Goal: Information Seeking & Learning: Learn about a topic

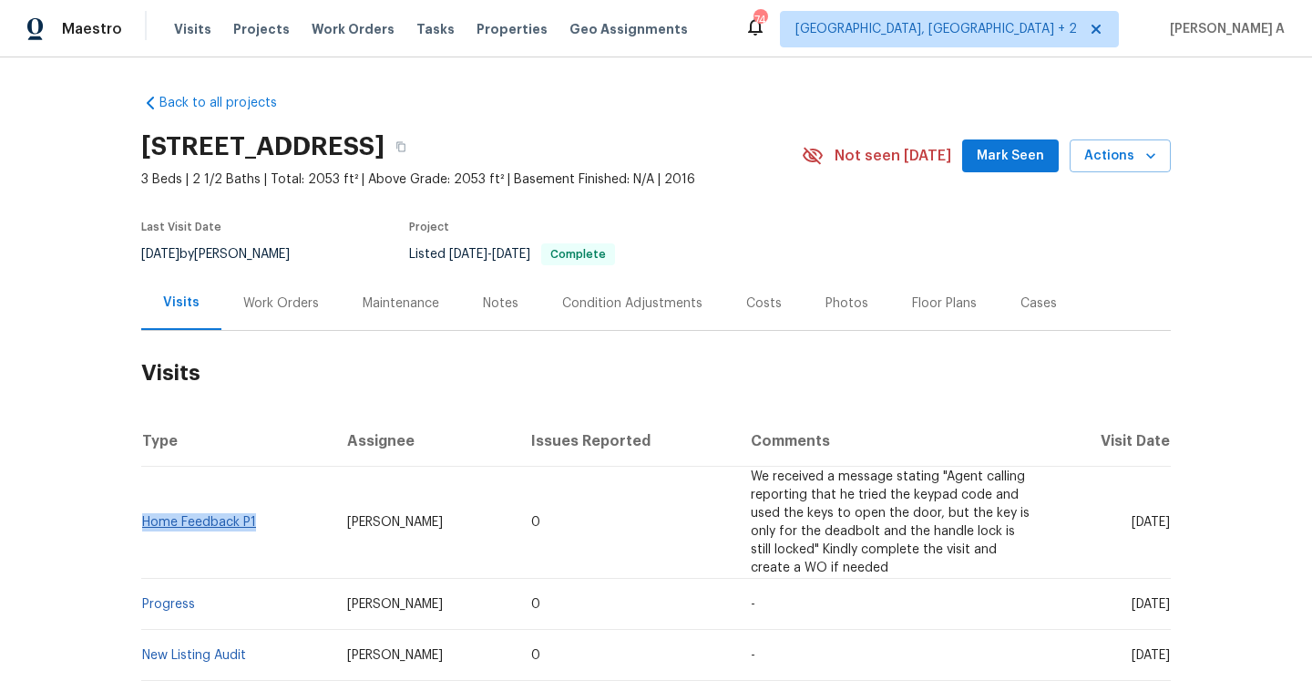
drag, startPoint x: 282, startPoint y: 526, endPoint x: 141, endPoint y: 523, distance: 141.2
click at [141, 523] on td "Home Feedback P1" at bounding box center [236, 522] width 191 height 112
copy link "Home Feedback P1"
click at [304, 331] on h2 "Visits" at bounding box center [655, 373] width 1029 height 85
click at [300, 319] on div "Work Orders" at bounding box center [280, 303] width 119 height 54
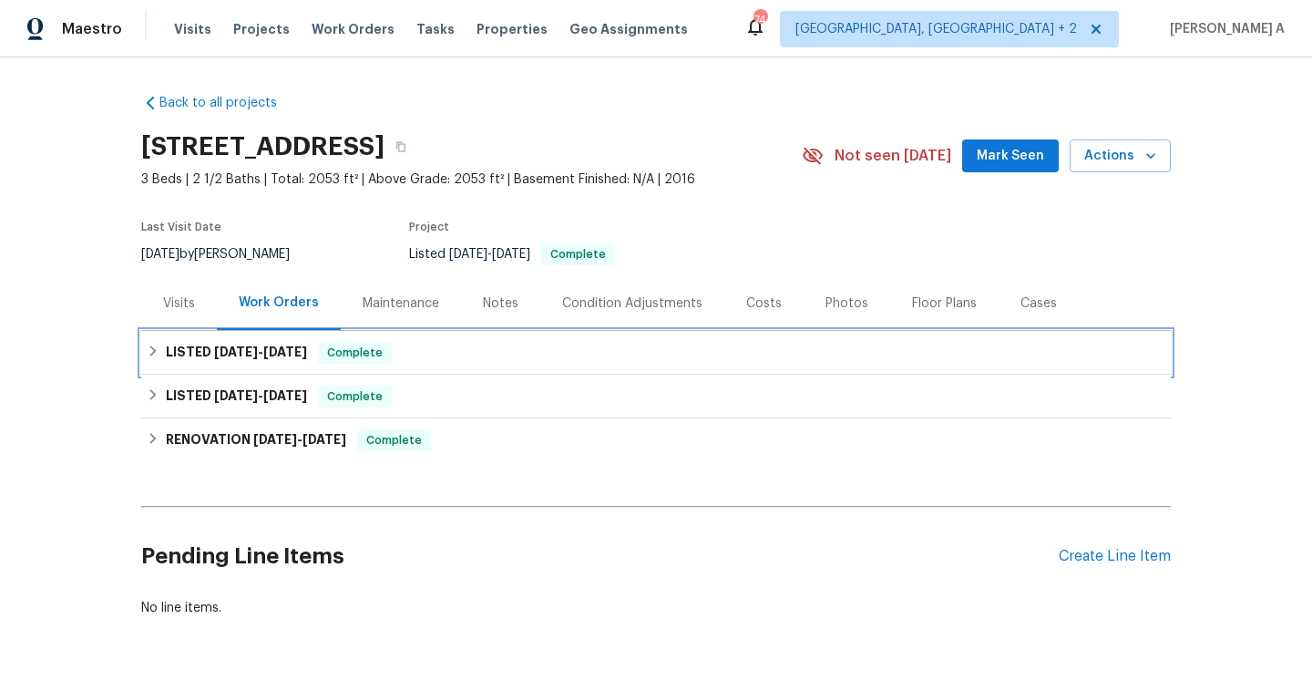
click at [307, 362] on h6 "LISTED [DATE] - [DATE]" at bounding box center [236, 353] width 141 height 22
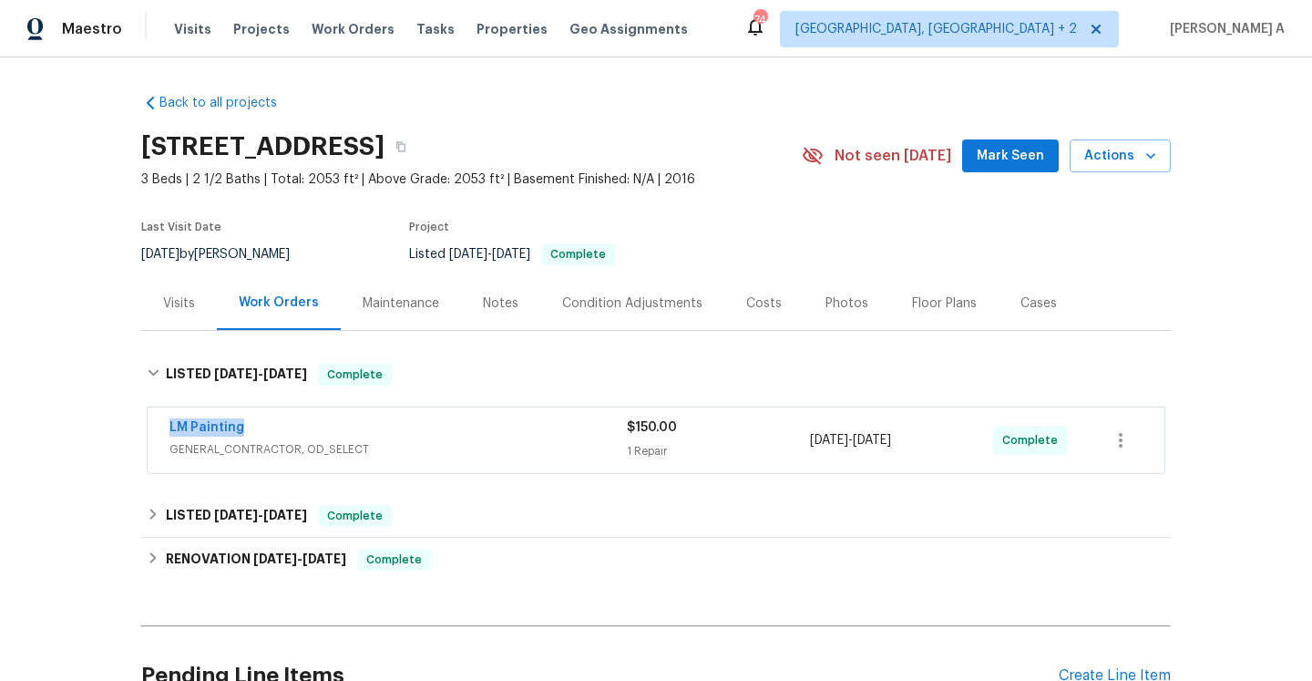
drag, startPoint x: 273, startPoint y: 435, endPoint x: 167, endPoint y: 427, distance: 106.8
click at [167, 427] on div "LM Painting GENERAL_CONTRACTOR, OD_SELECT $150.00 1 Repair [DATE] - [DATE] Comp…" at bounding box center [656, 440] width 1017 height 66
copy link "LM Painting"
click at [380, 434] on div "LM Painting" at bounding box center [397, 429] width 457 height 22
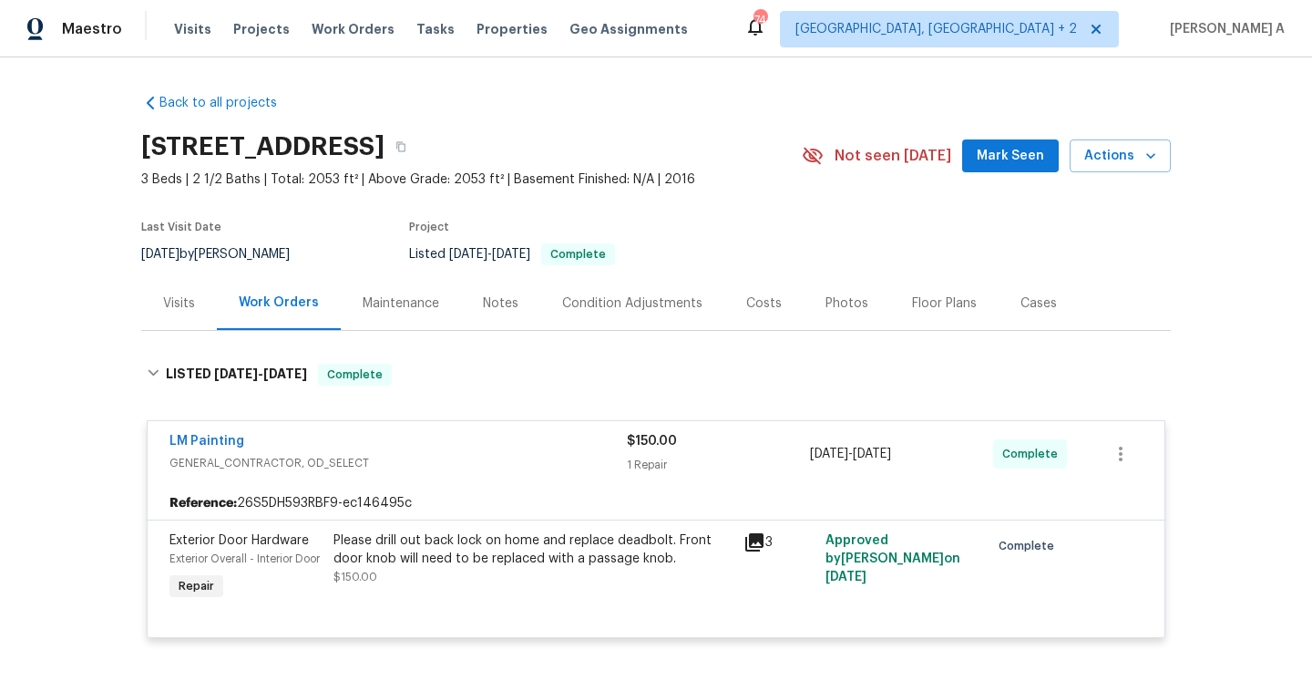
click at [179, 253] on span "[DATE]" at bounding box center [160, 254] width 38 height 13
click at [184, 287] on div "Visits" at bounding box center [179, 303] width 76 height 54
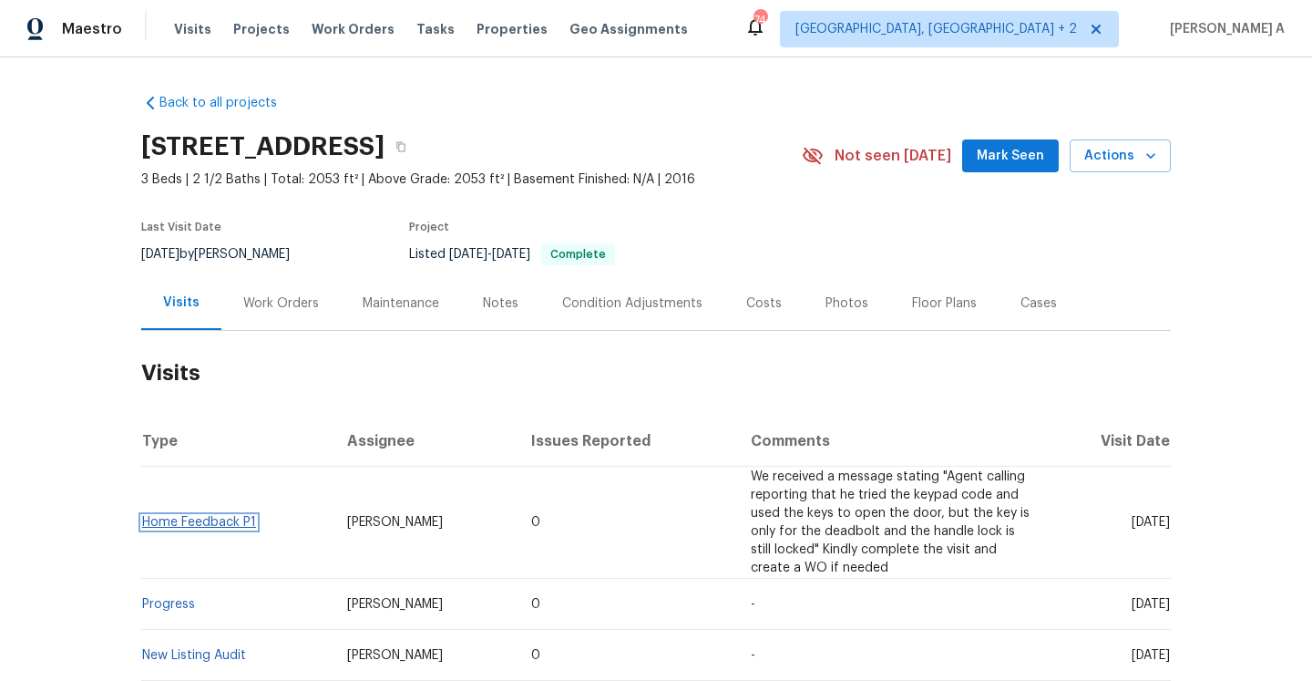
click at [220, 517] on link "Home Feedback P1" at bounding box center [199, 522] width 114 height 13
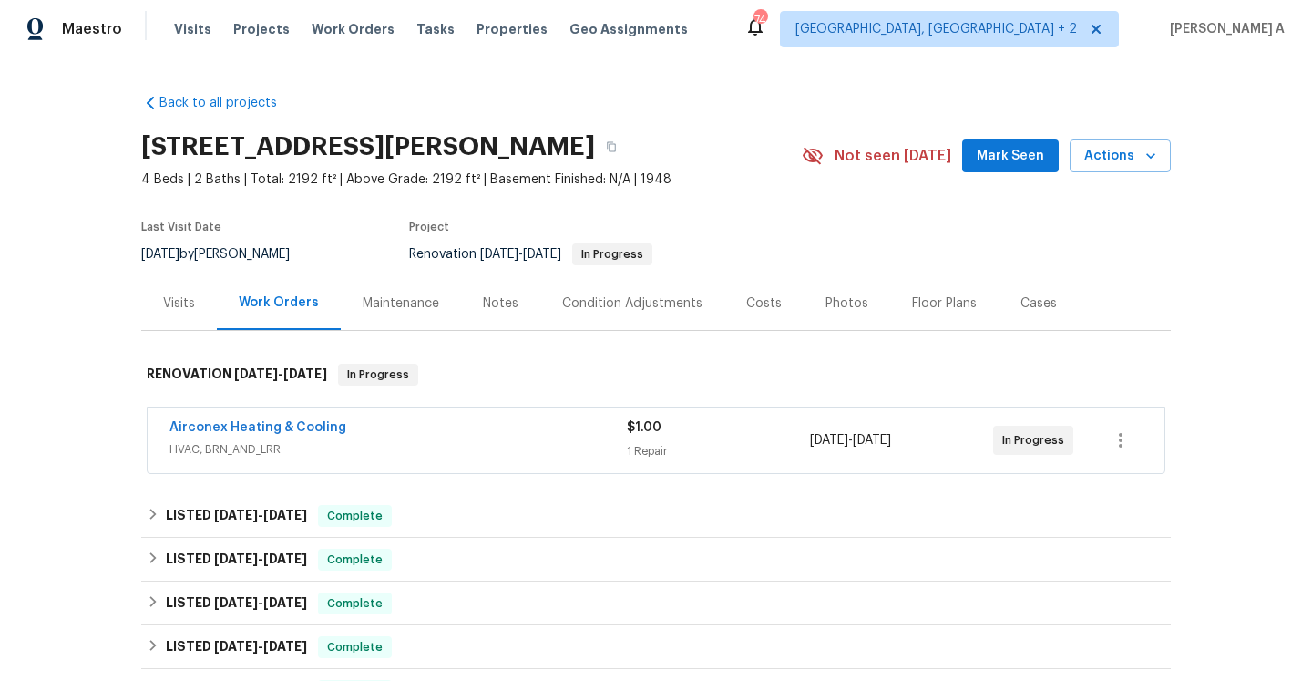
click at [399, 451] on span "HVAC, BRN_AND_LRR" at bounding box center [397, 449] width 457 height 18
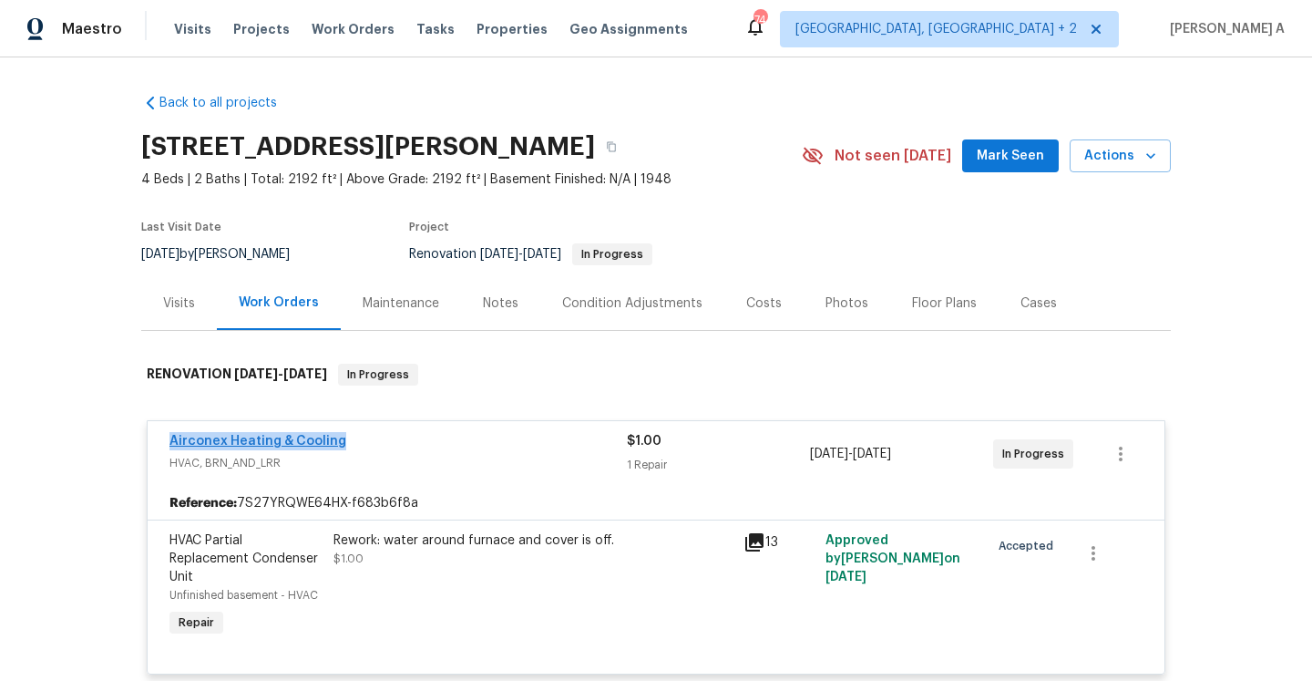
drag, startPoint x: 361, startPoint y: 444, endPoint x: 173, endPoint y: 436, distance: 187.8
click at [173, 436] on div "Airconex Heating & Cooling" at bounding box center [397, 443] width 457 height 22
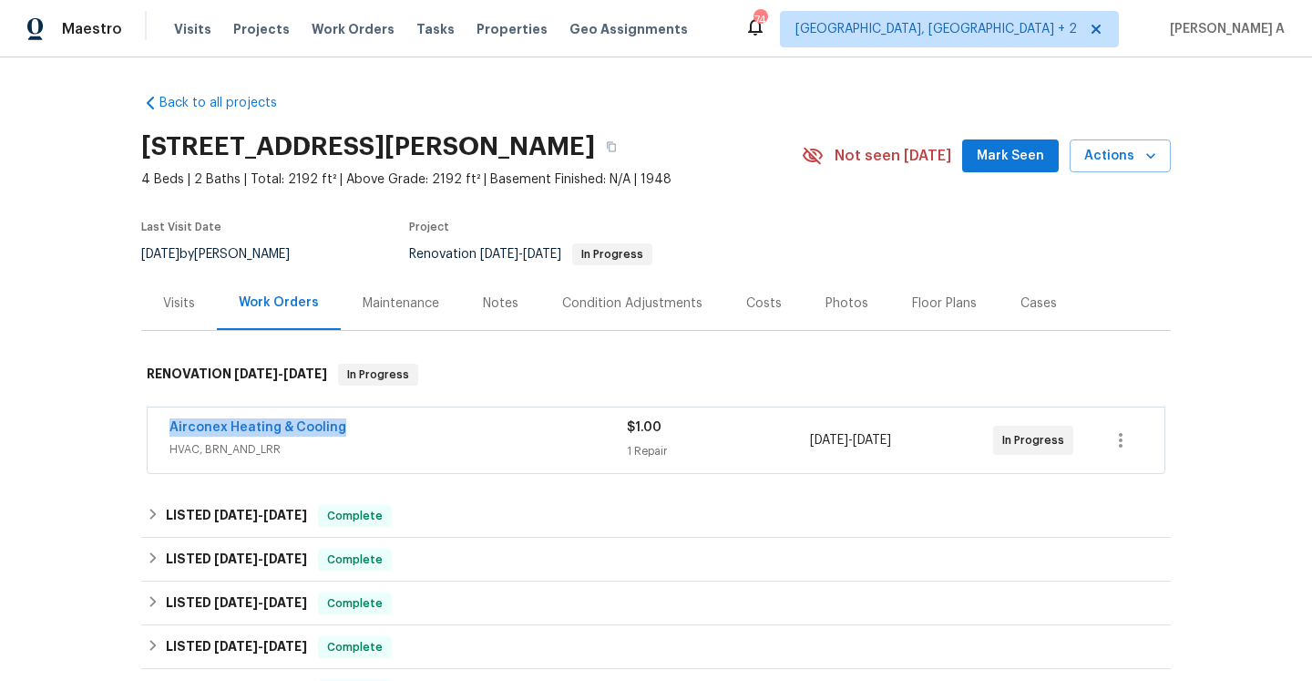
copy link "Airconex Heating & Cooling"
click at [413, 427] on div "Airconex Heating & Cooling" at bounding box center [397, 429] width 457 height 22
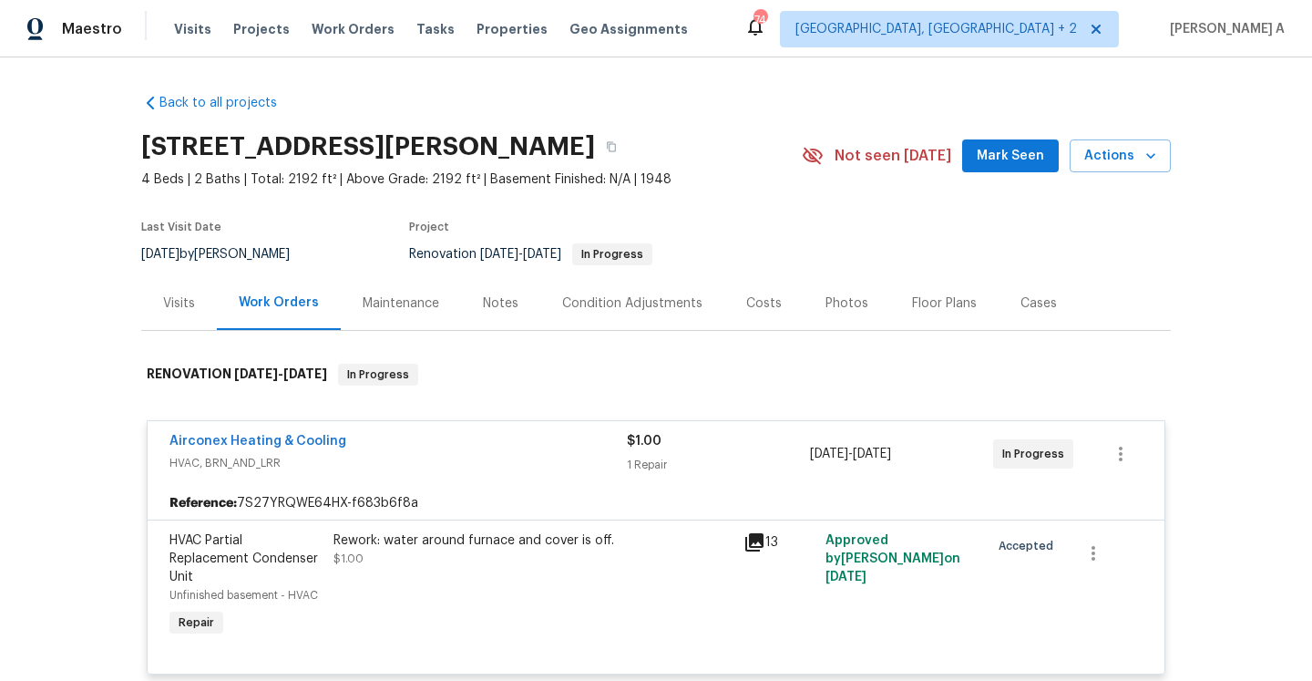
click at [196, 300] on div "Visits" at bounding box center [179, 303] width 76 height 54
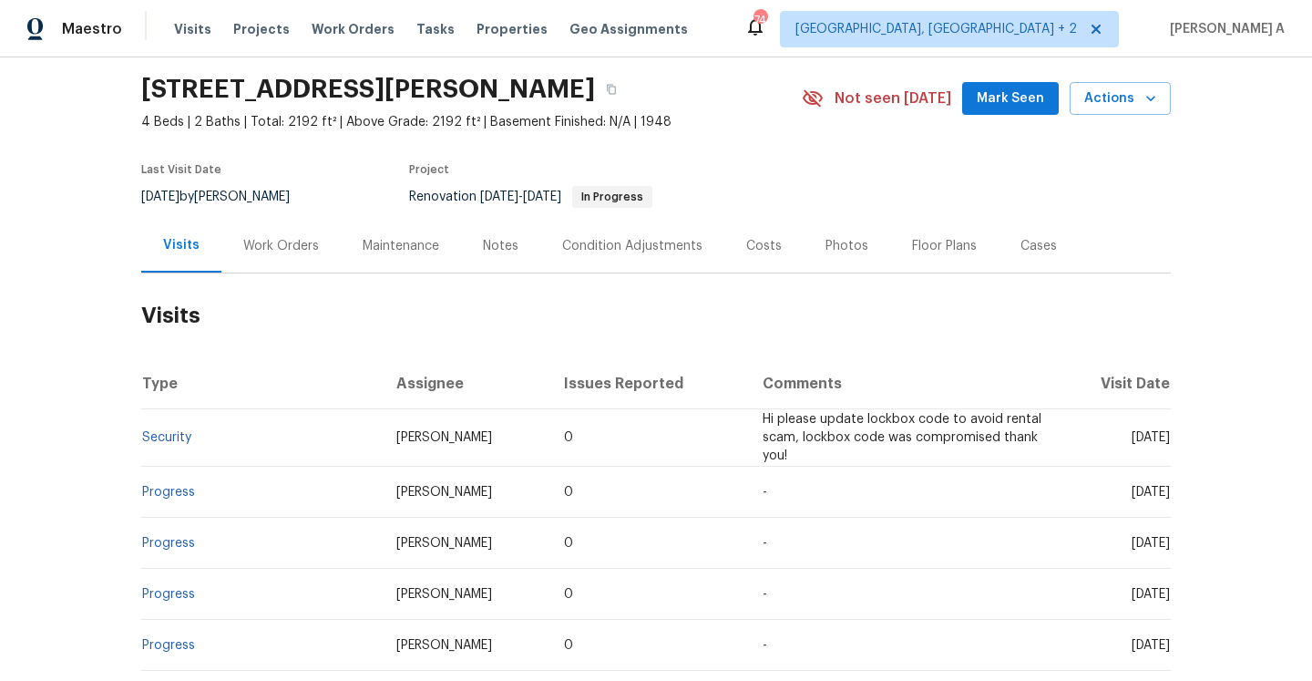
scroll to position [60, 0]
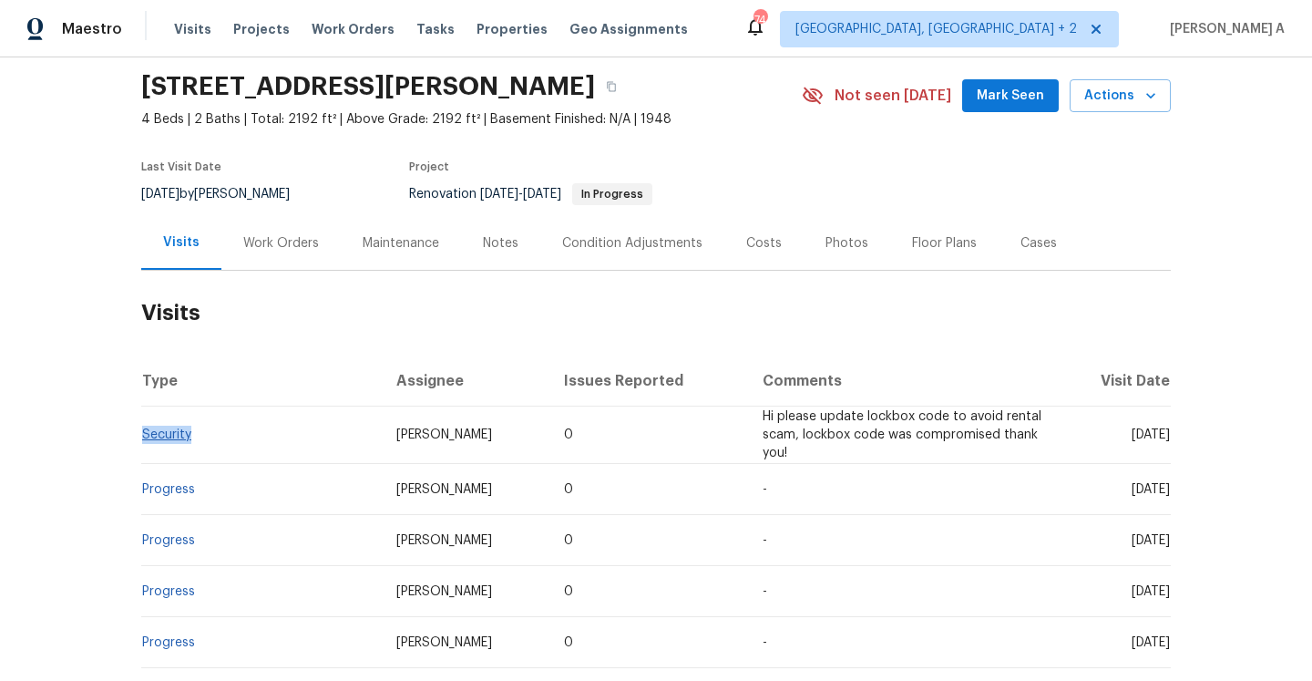
drag, startPoint x: 220, startPoint y: 450, endPoint x: 144, endPoint y: 450, distance: 76.5
click at [144, 450] on td "Security" at bounding box center [261, 434] width 241 height 57
copy link "Security"
click at [176, 455] on td "Security" at bounding box center [261, 434] width 241 height 57
click at [164, 441] on link "Security" at bounding box center [166, 434] width 49 height 13
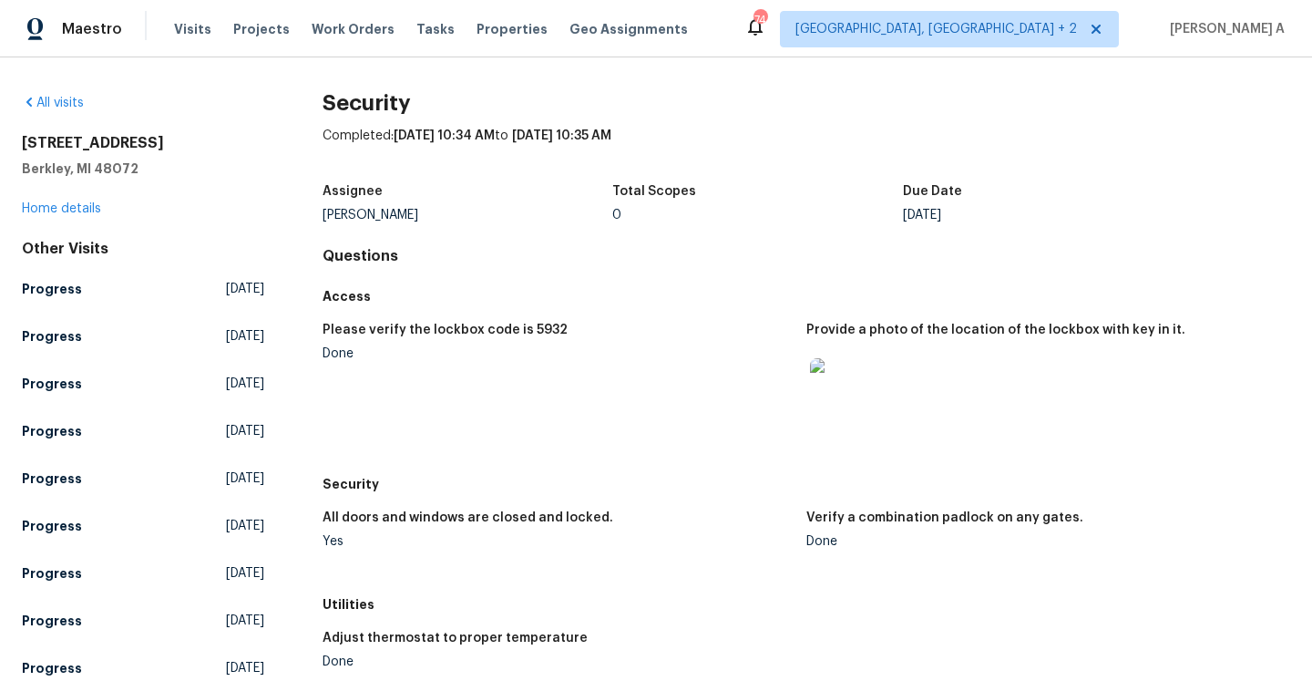
drag, startPoint x: 323, startPoint y: 219, endPoint x: 415, endPoint y: 216, distance: 91.1
click at [415, 216] on div "[PERSON_NAME]" at bounding box center [468, 215] width 291 height 13
copy div "[PERSON_NAME]"
click at [65, 210] on link "Home details" at bounding box center [61, 208] width 79 height 13
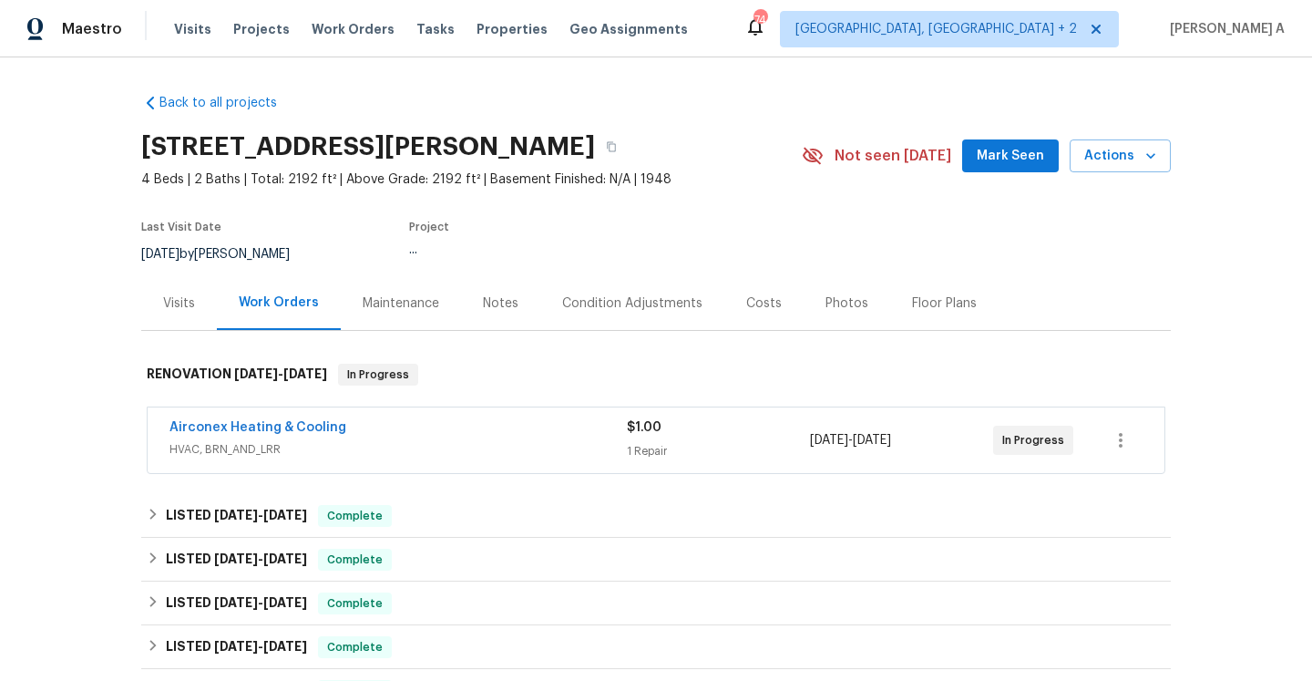
click at [390, 428] on div "Airconex Heating & Cooling" at bounding box center [397, 429] width 457 height 22
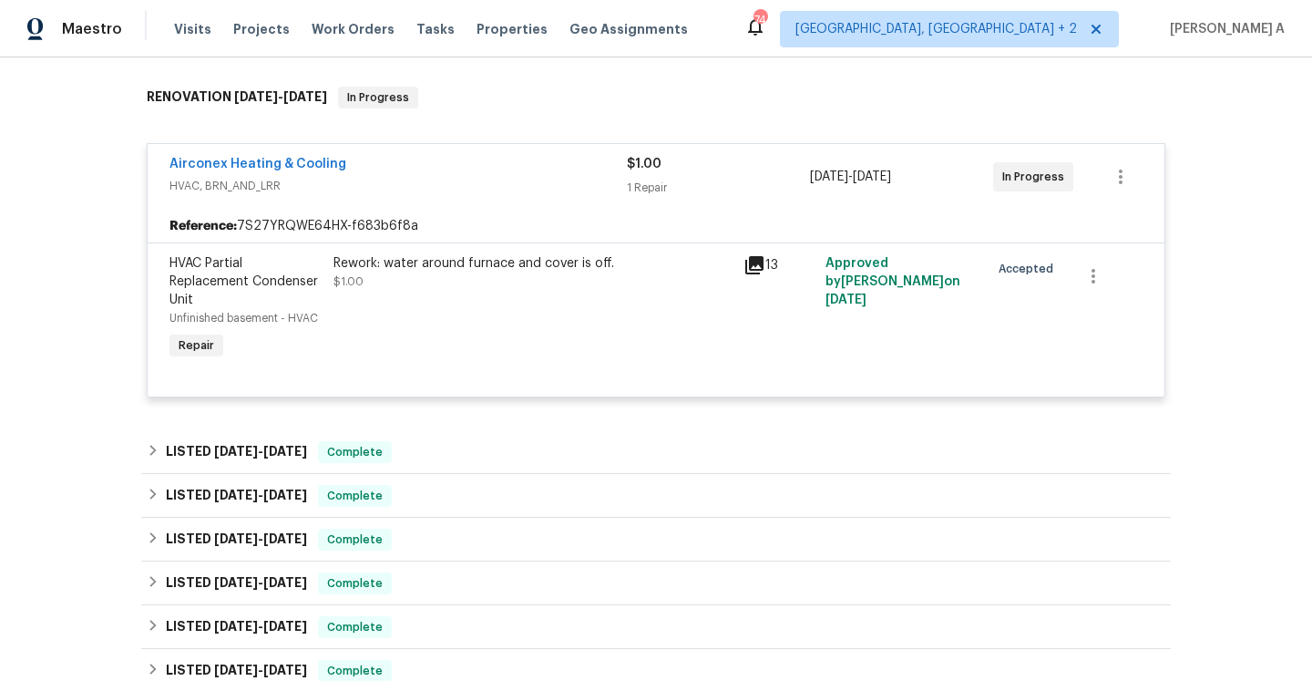
scroll to position [380, 0]
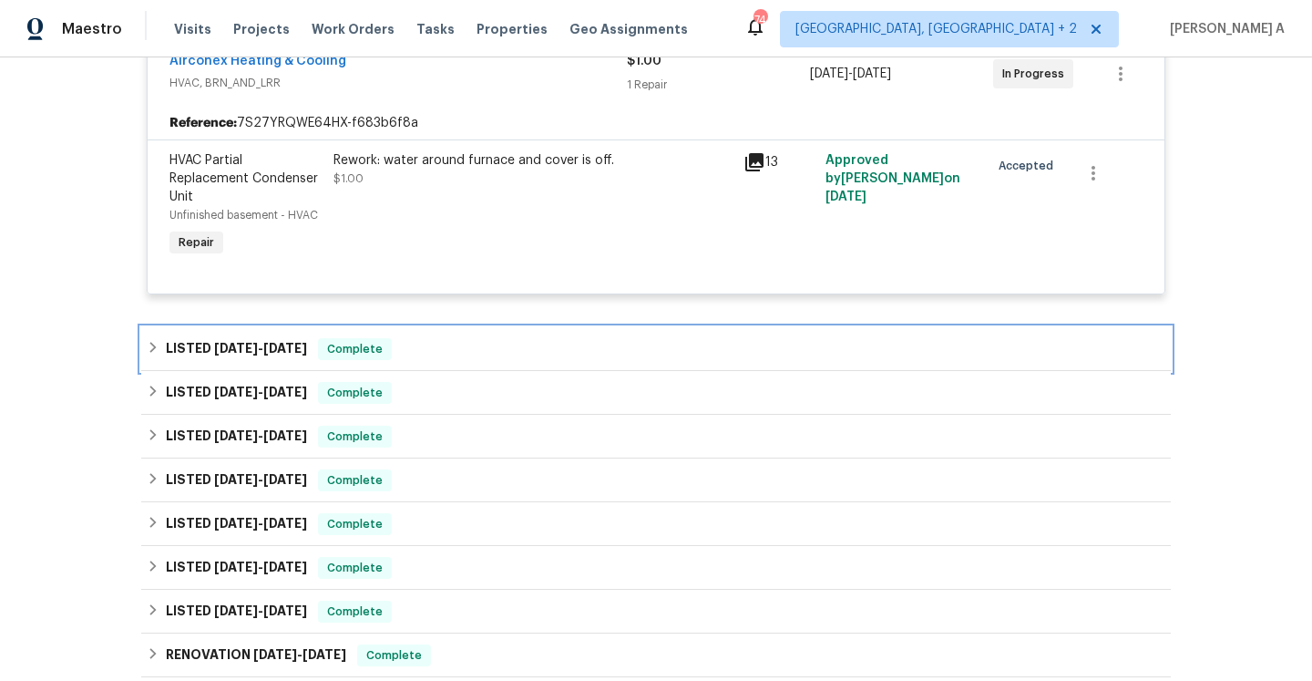
click at [347, 358] on span "Complete" at bounding box center [355, 349] width 70 height 18
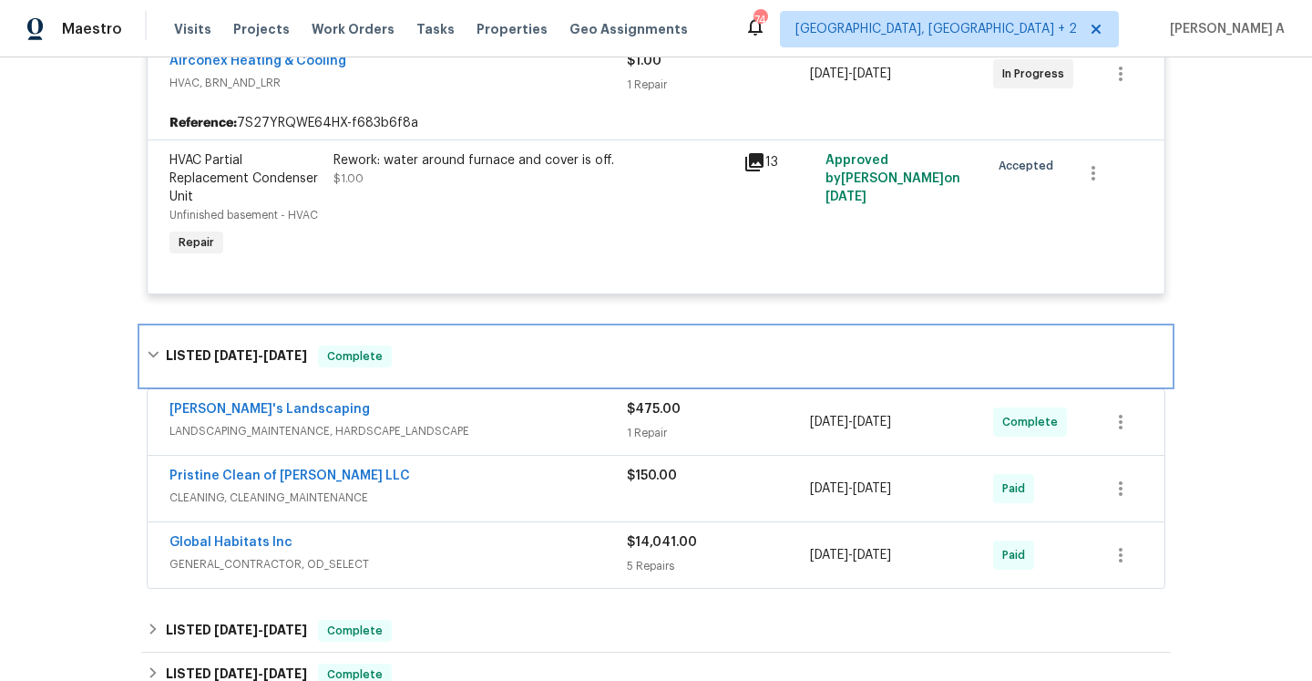
click at [347, 358] on span "Complete" at bounding box center [355, 356] width 70 height 18
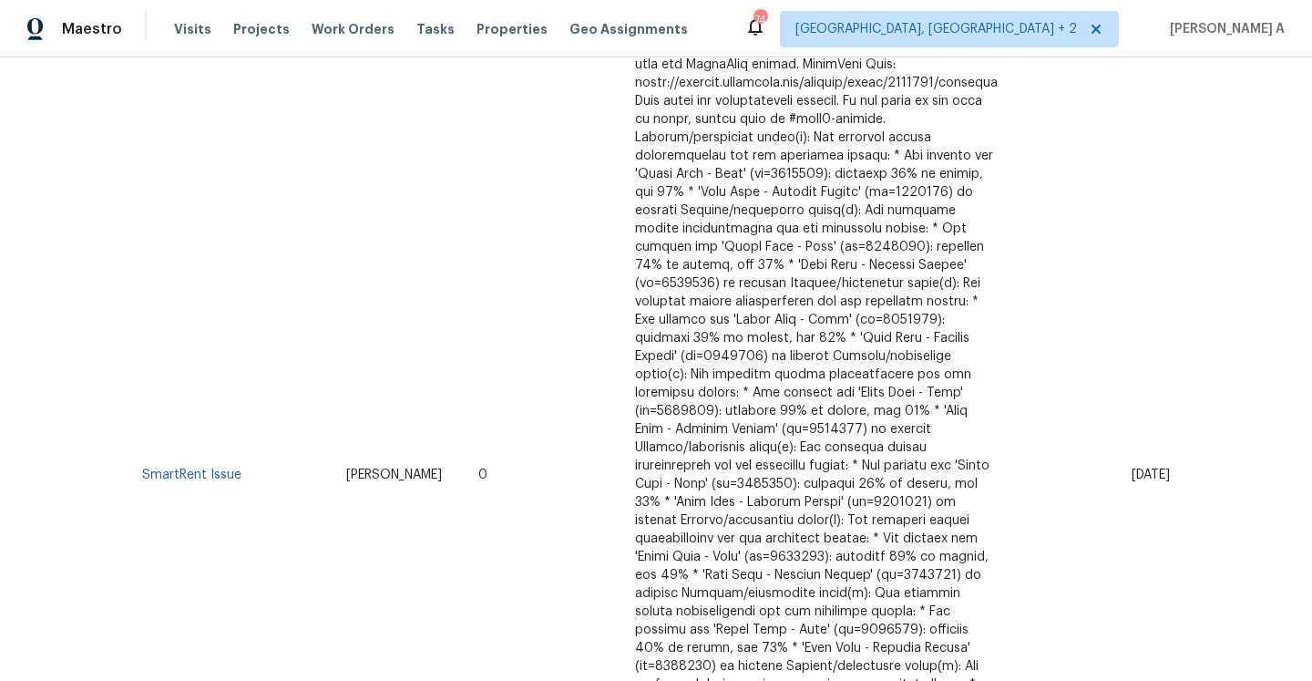
scroll to position [455, 0]
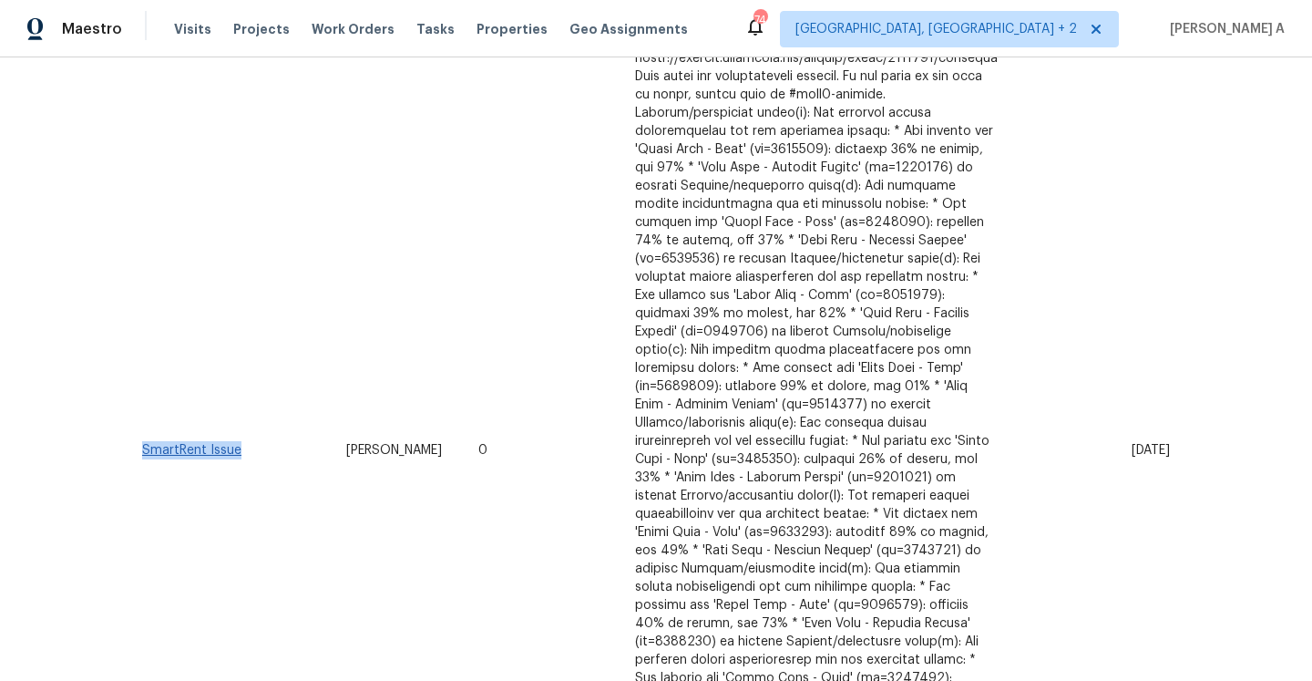
drag, startPoint x: 251, startPoint y: 397, endPoint x: 145, endPoint y: 394, distance: 106.6
click at [145, 394] on td "SmartRent Issue" at bounding box center [236, 450] width 190 height 877
copy link "SmartRent Issue"
click at [213, 444] on link "SmartRent Issue" at bounding box center [191, 450] width 99 height 13
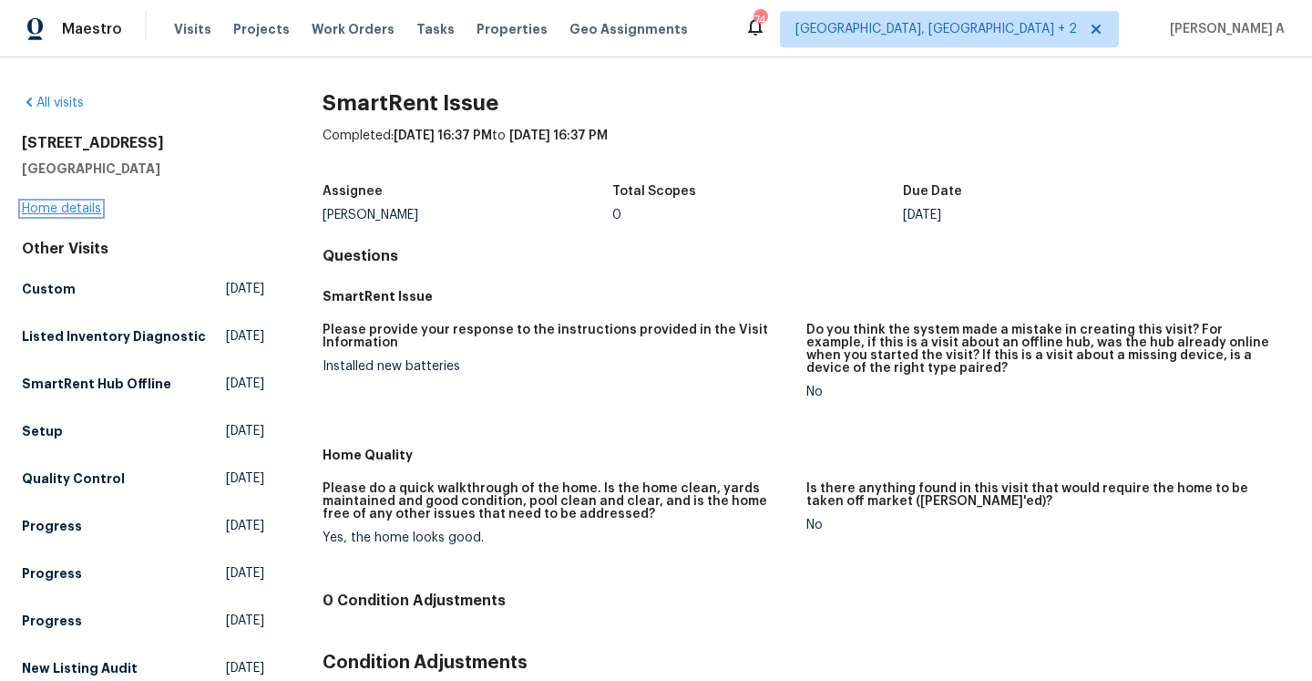
click at [87, 210] on link "Home details" at bounding box center [61, 208] width 79 height 13
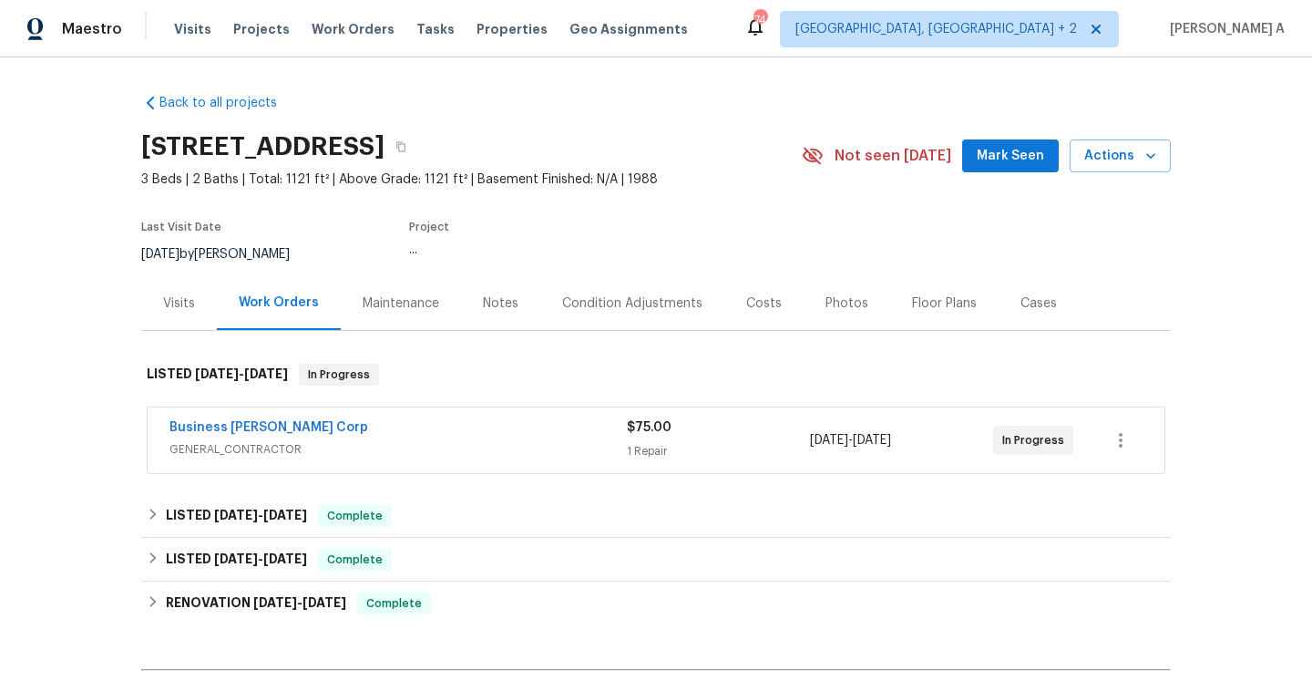
click at [370, 449] on span "GENERAL_CONTRACTOR" at bounding box center [397, 449] width 457 height 18
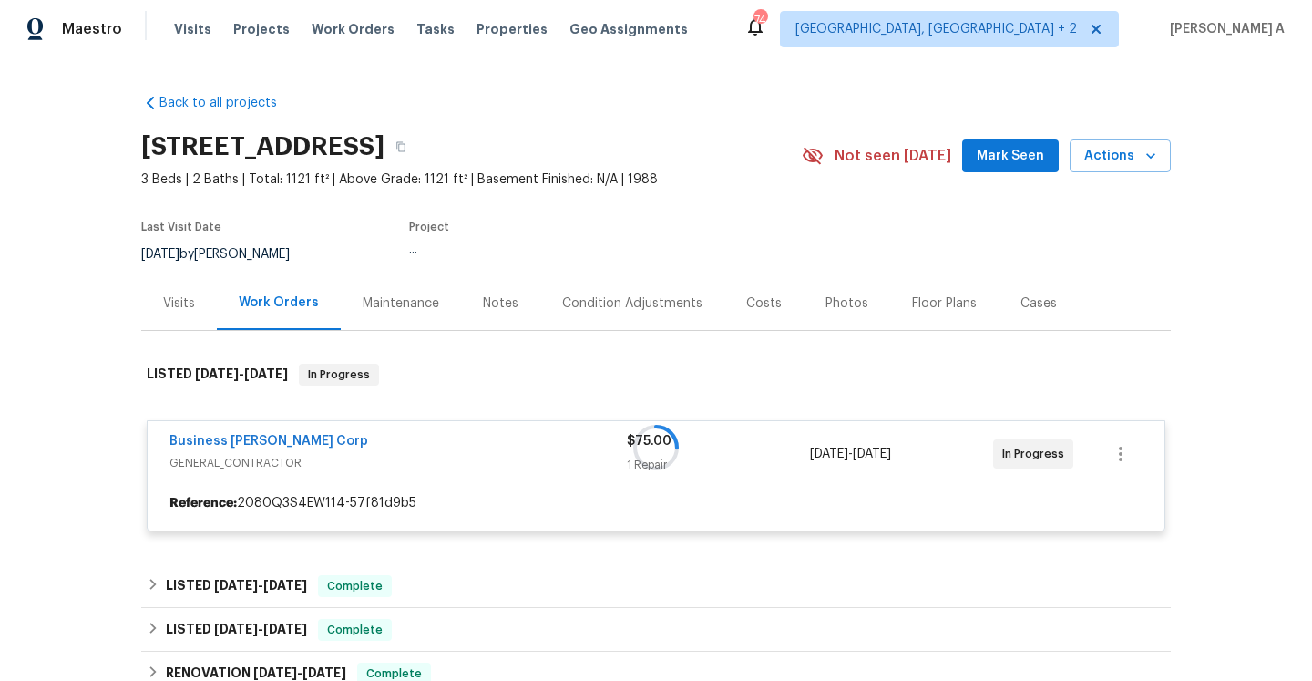
scroll to position [170, 0]
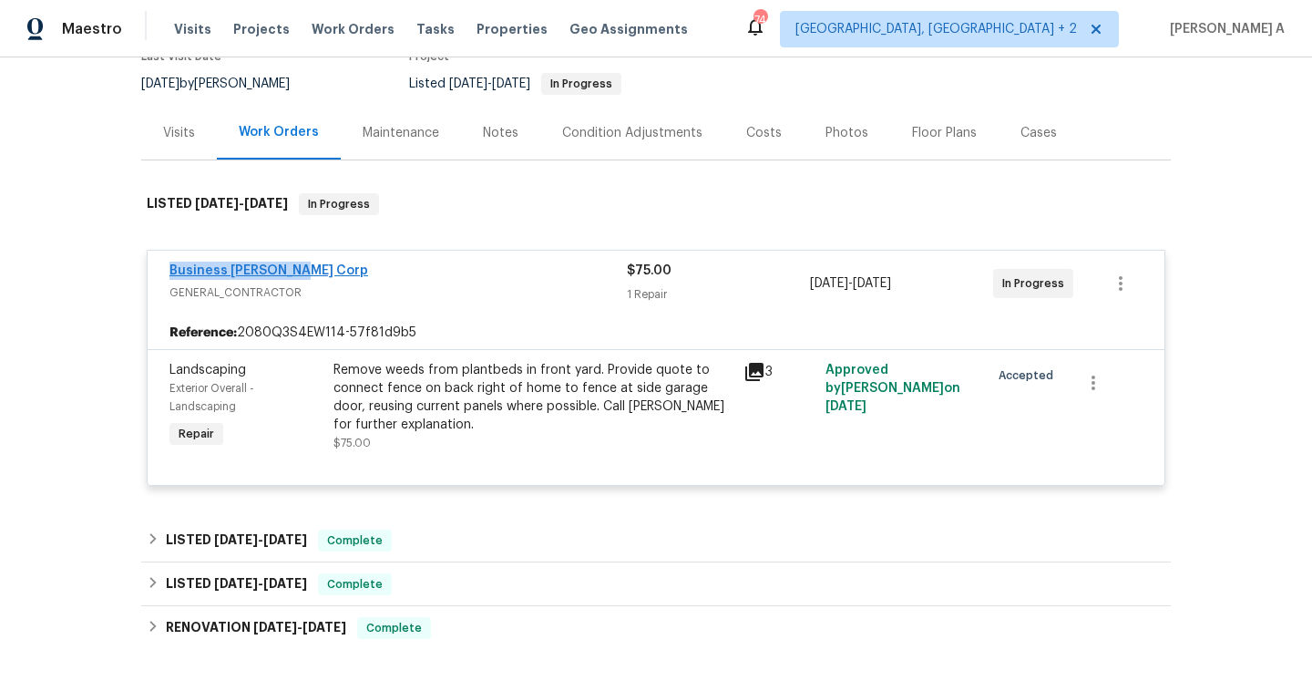
drag, startPoint x: 307, startPoint y: 271, endPoint x: 169, endPoint y: 270, distance: 137.6
click at [169, 270] on div "Business Morel Corp" at bounding box center [397, 272] width 457 height 22
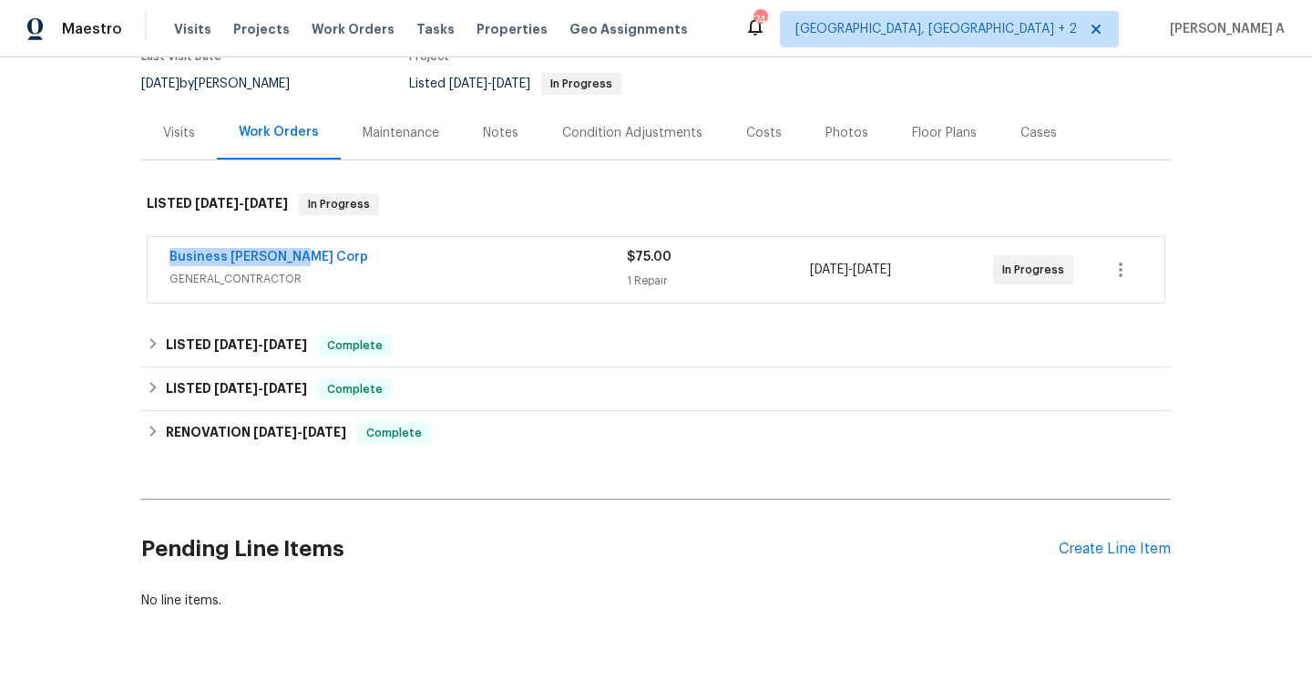
copy link "Business Morel Corp"
click at [425, 276] on span "GENERAL_CONTRACTOR" at bounding box center [397, 279] width 457 height 18
